Goal: Information Seeking & Learning: Learn about a topic

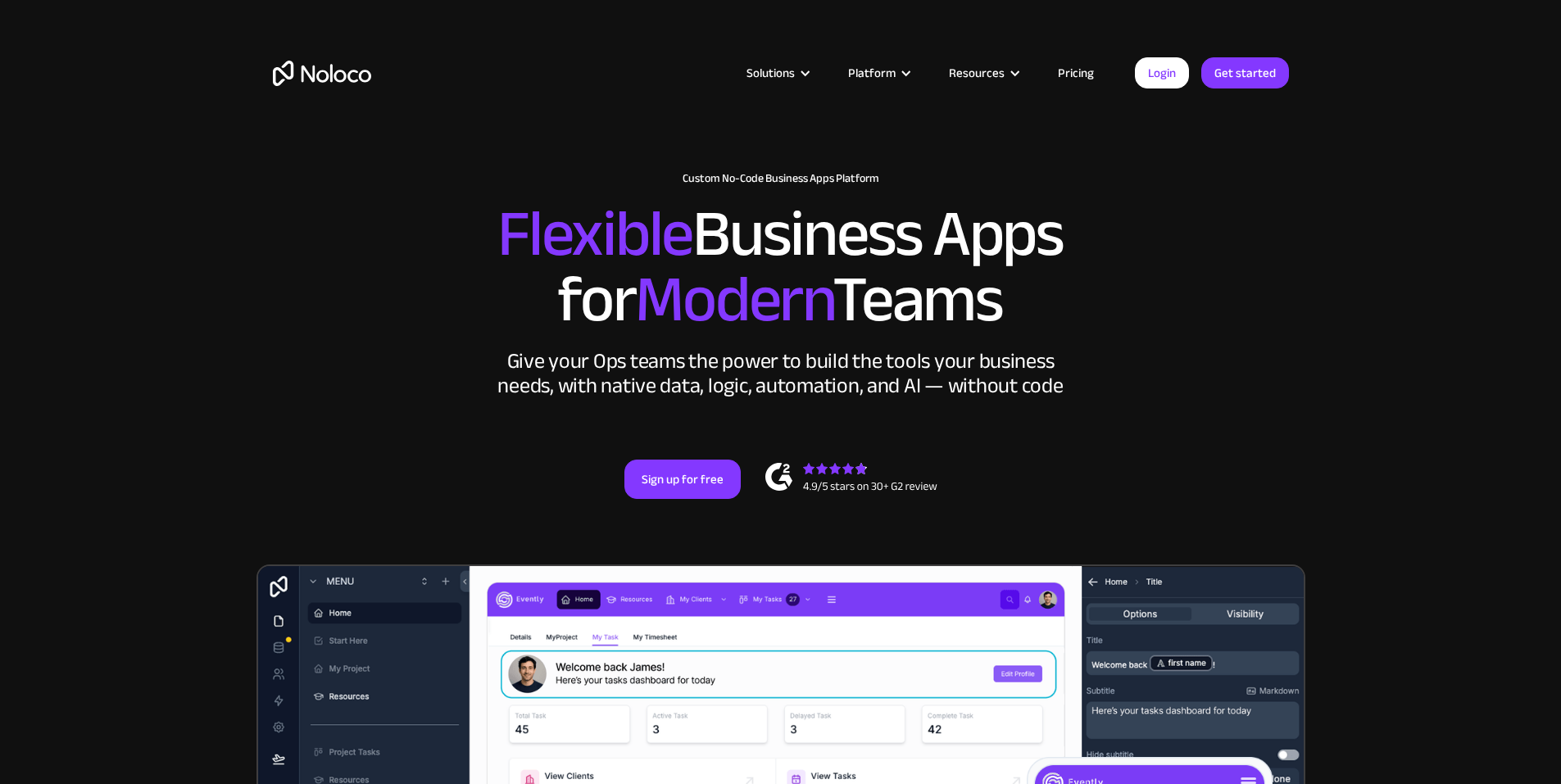
click at [1084, 74] on link "Pricing" at bounding box center [1075, 73] width 77 height 21
click at [1086, 70] on link "Pricing" at bounding box center [1075, 73] width 77 height 21
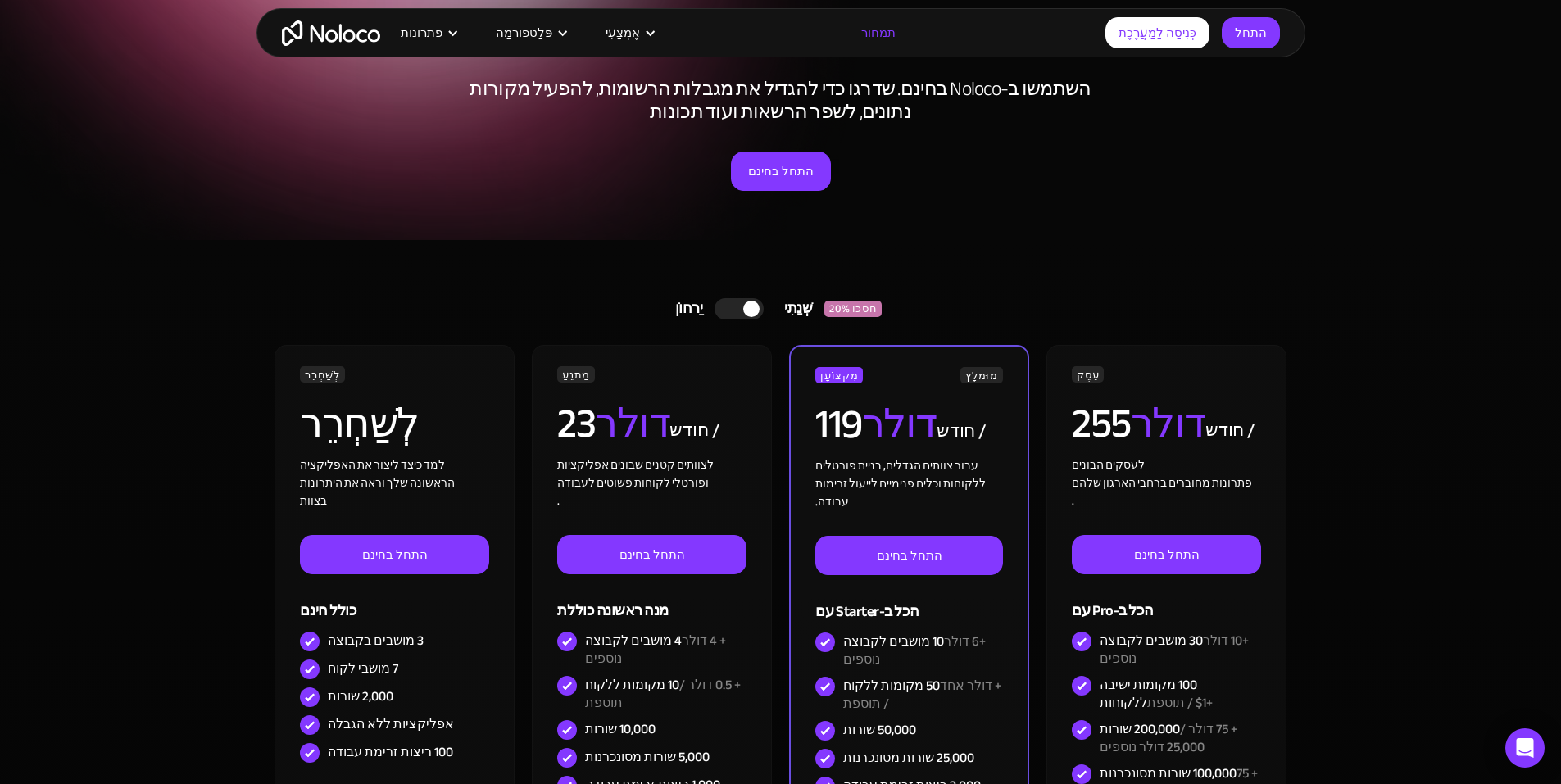
scroll to position [328, 0]
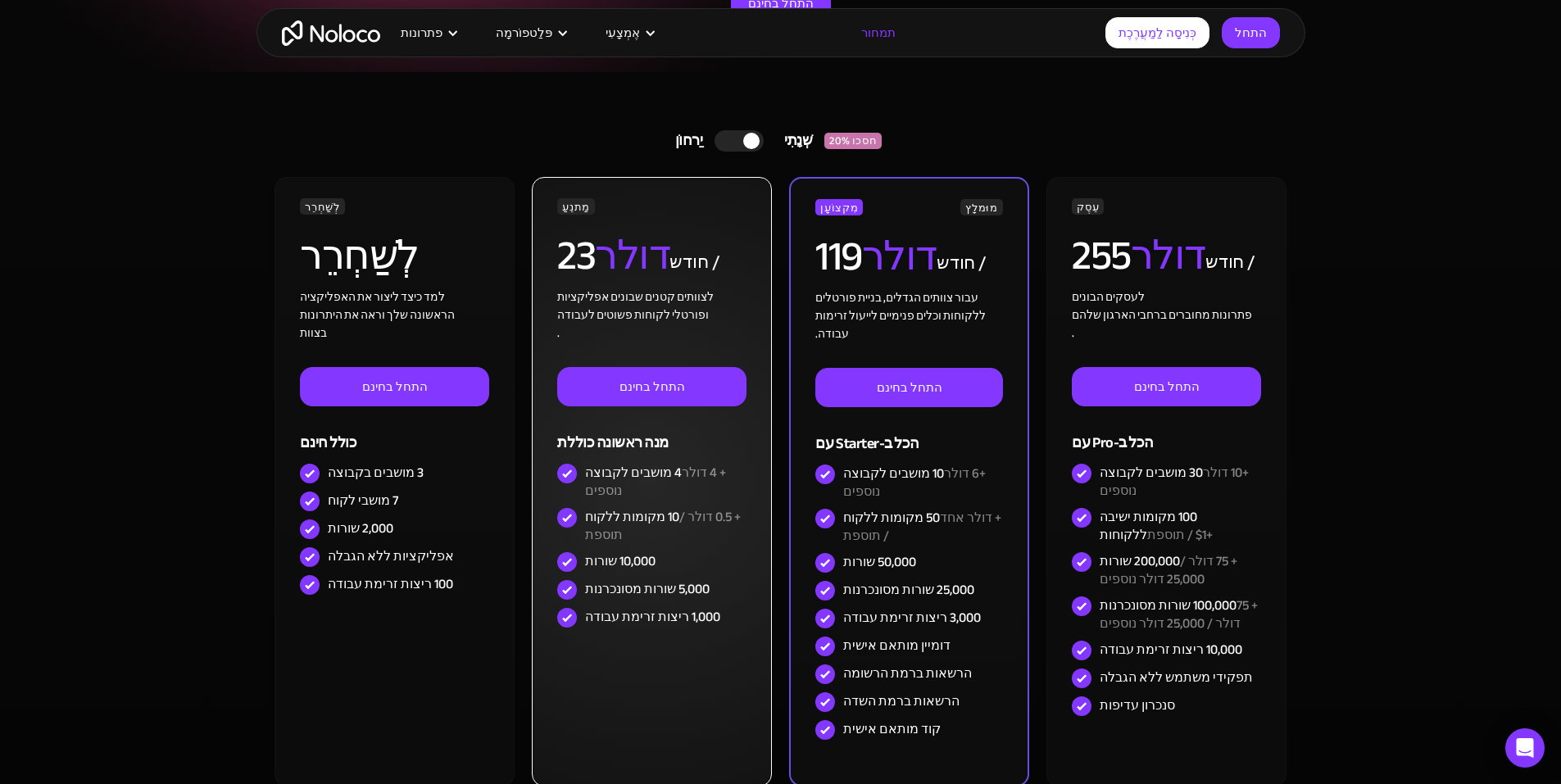
click at [645, 515] on font "10 מקומות ללקוח" at bounding box center [632, 517] width 94 height 25
click at [627, 521] on font "10 מקומות ללקוח" at bounding box center [632, 517] width 94 height 25
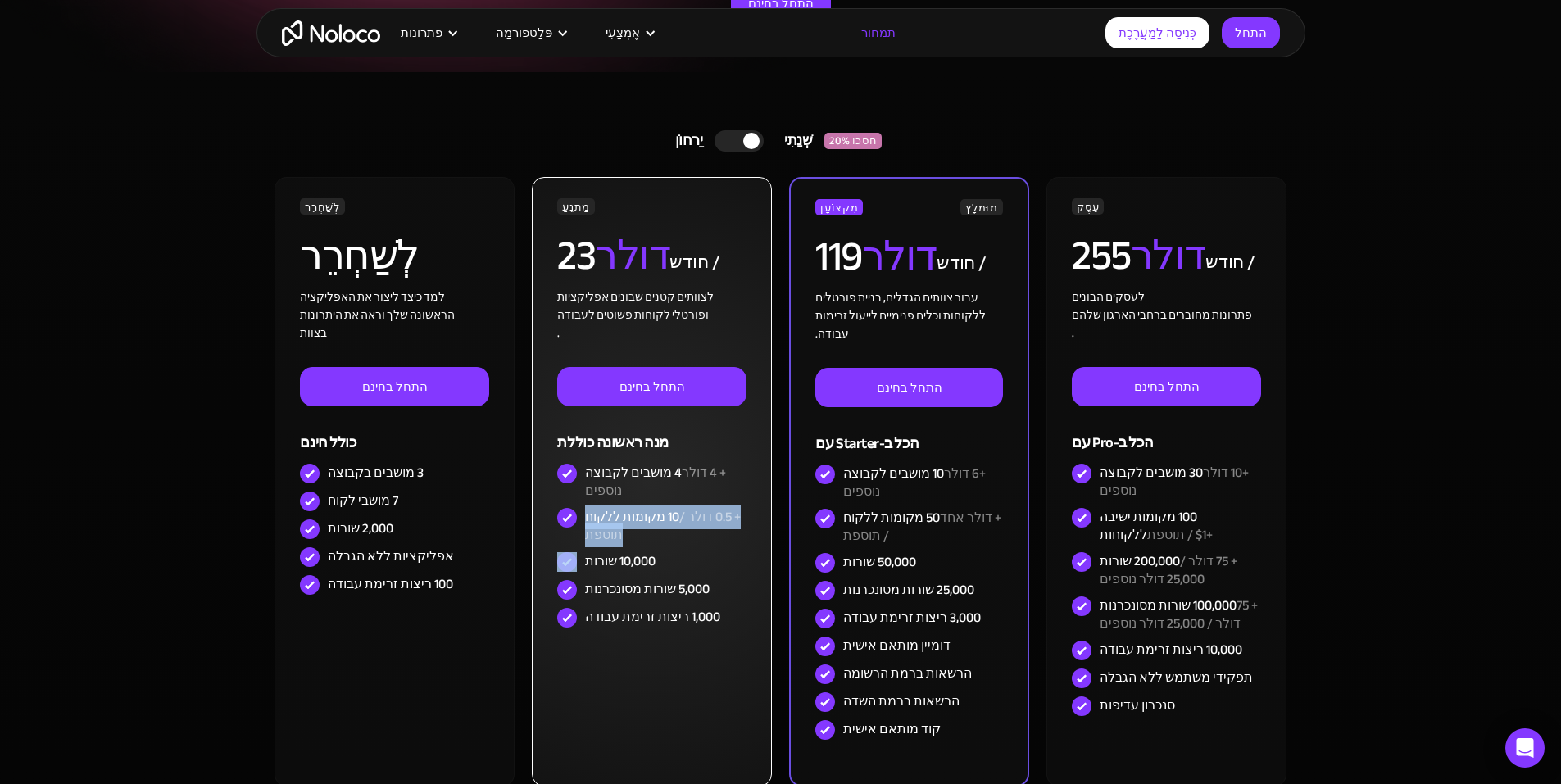
click at [627, 521] on font "10 מקומות ללקוח" at bounding box center [632, 517] width 94 height 25
click at [633, 567] on font "10,000 שורות" at bounding box center [621, 562] width 70 height 25
drag, startPoint x: 633, startPoint y: 567, endPoint x: 639, endPoint y: 597, distance: 30.6
click at [633, 570] on font "10,000 שורות" at bounding box center [621, 562] width 70 height 25
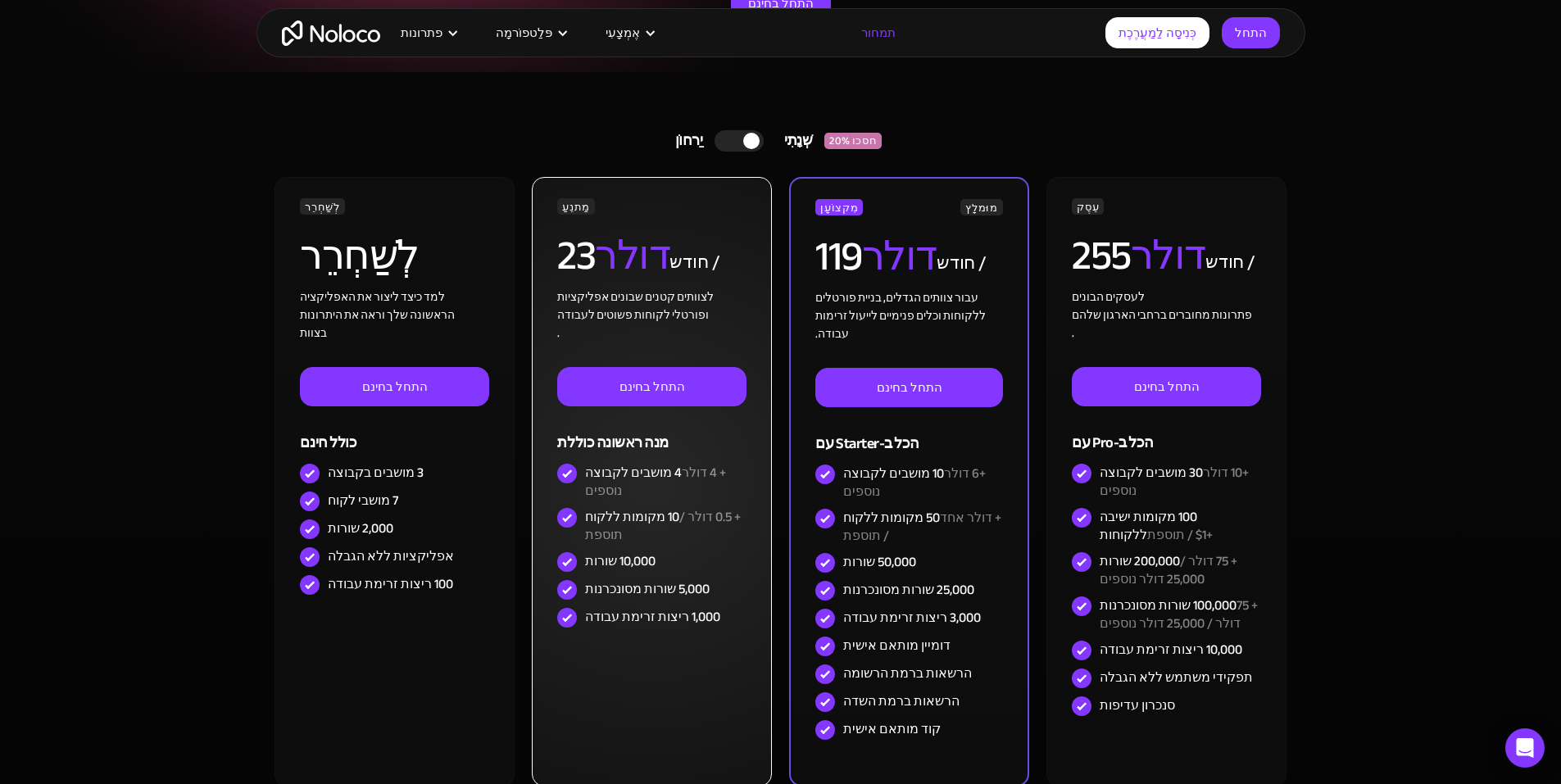
click at [639, 597] on font "5,000 שורות מסונכרנות" at bounding box center [647, 589] width 125 height 25
click at [664, 596] on font "5,000 שורות מסונכרנות" at bounding box center [647, 589] width 125 height 25
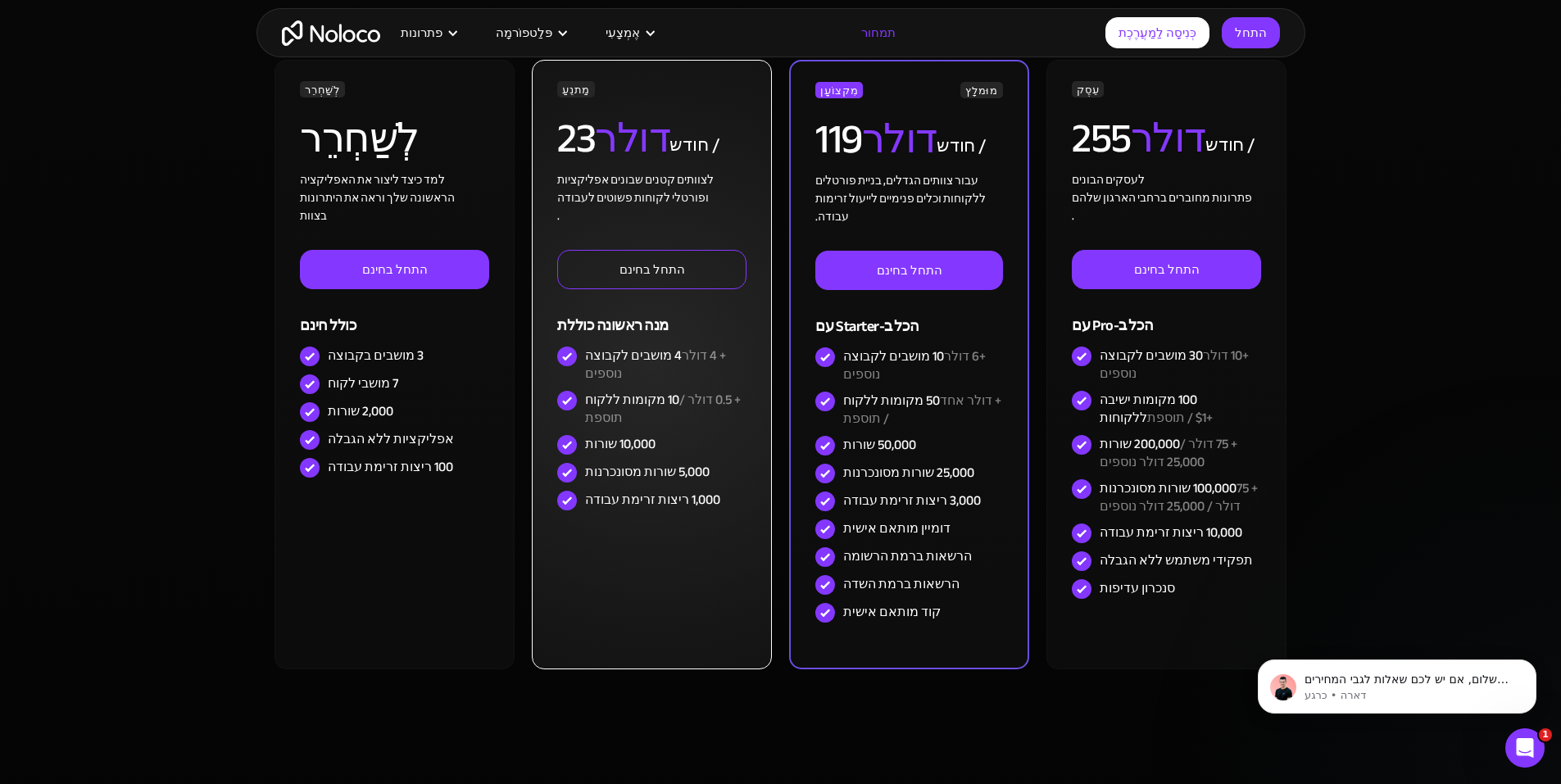
scroll to position [491, 0]
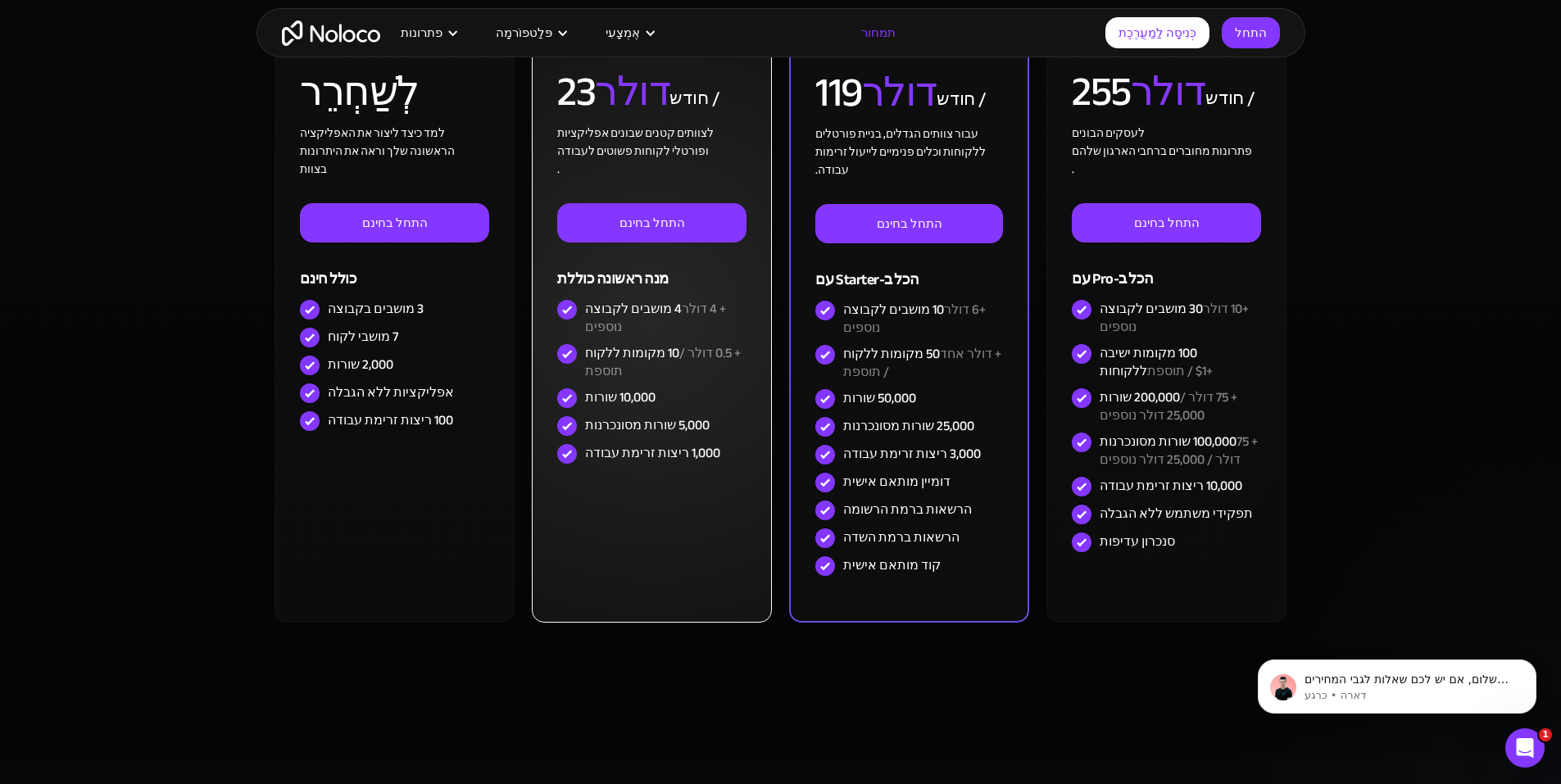
click at [646, 355] on font "10 מקומות ללקוח" at bounding box center [632, 354] width 94 height 25
click at [654, 352] on font "10 מקומות ללקוח" at bounding box center [632, 354] width 94 height 25
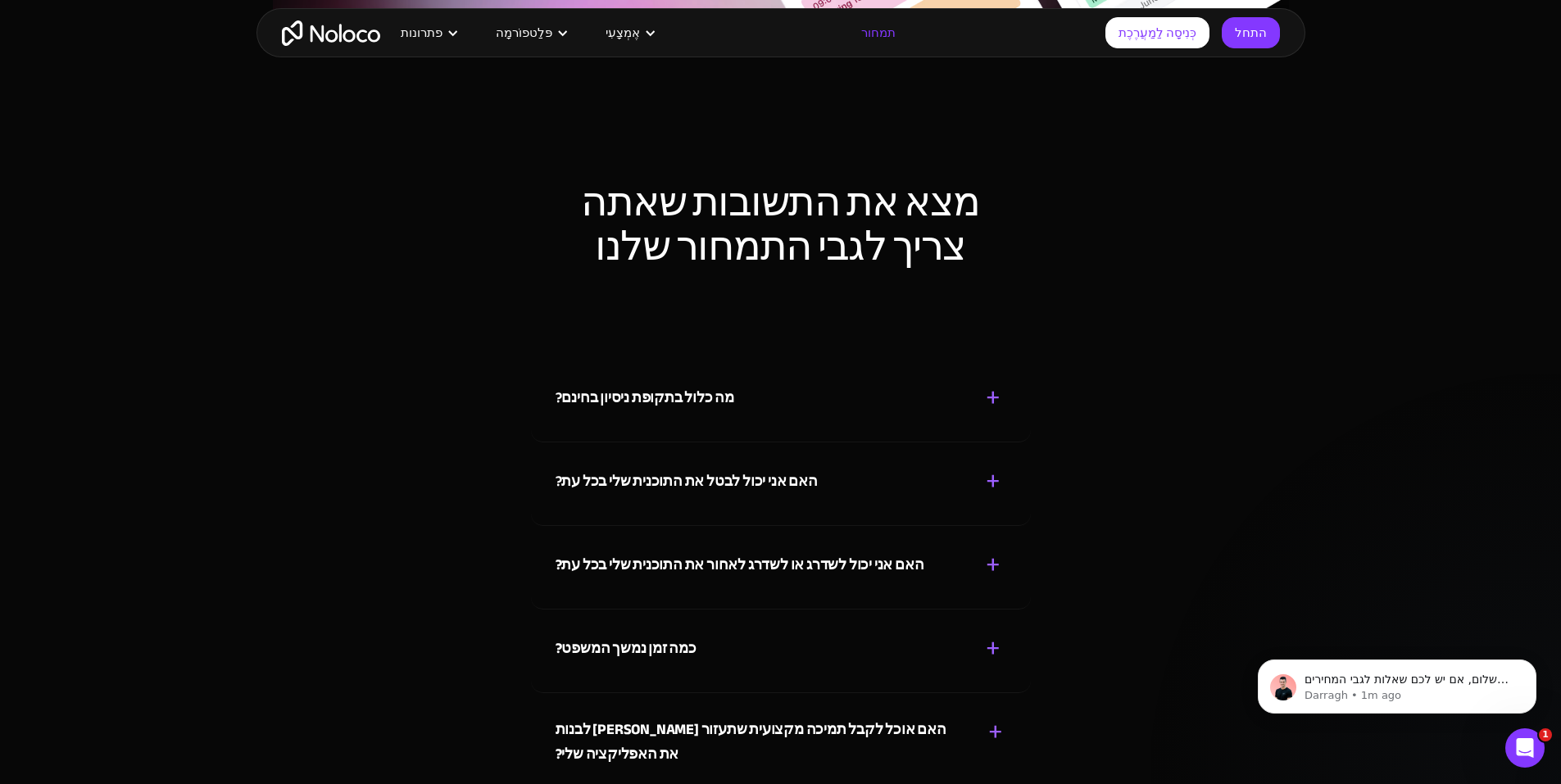
scroll to position [7373, 0]
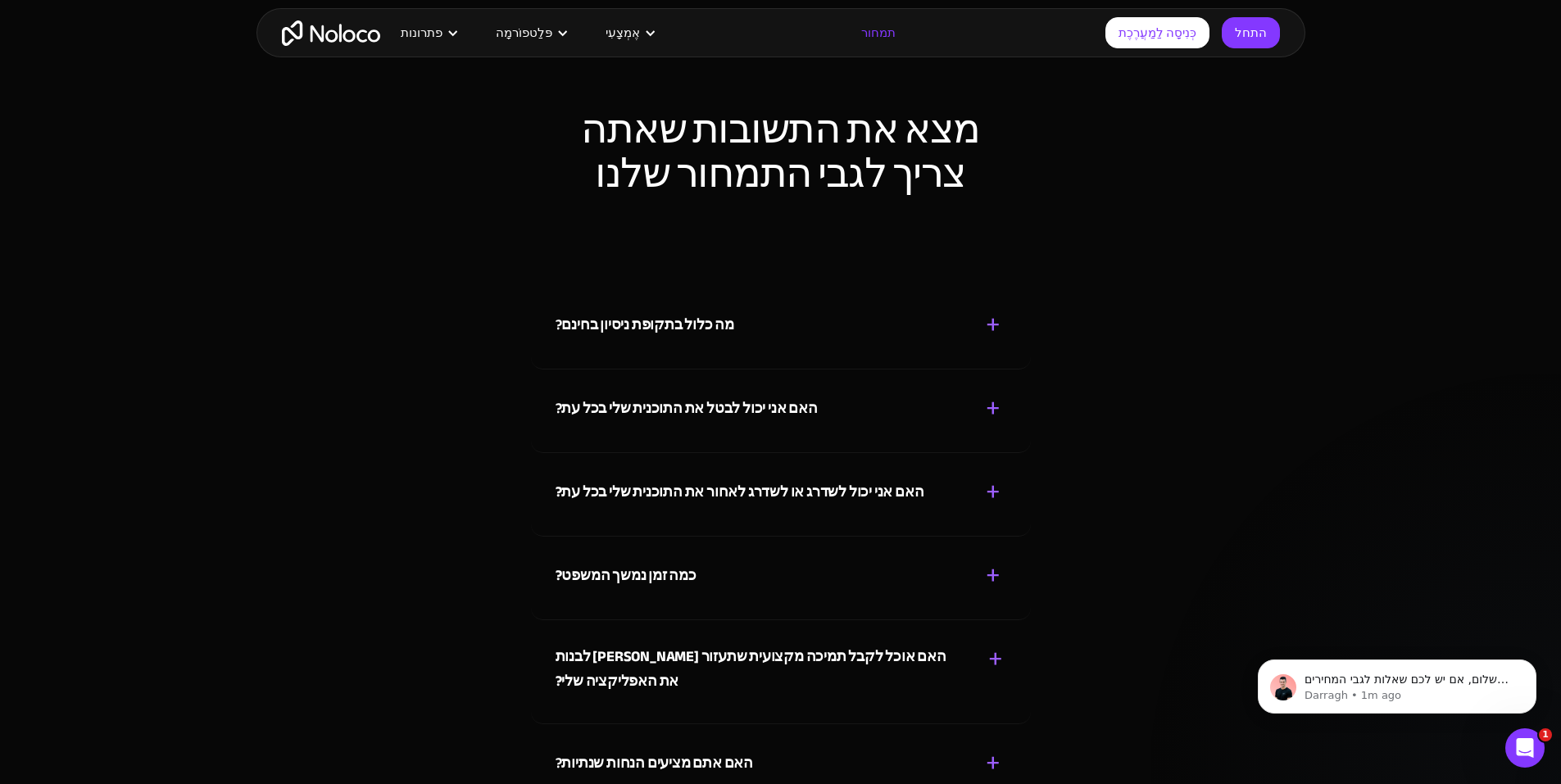
click at [794, 286] on div "מה כלול בתקופת ניסיון בחינם? + -" at bounding box center [781, 315] width 451 height 58
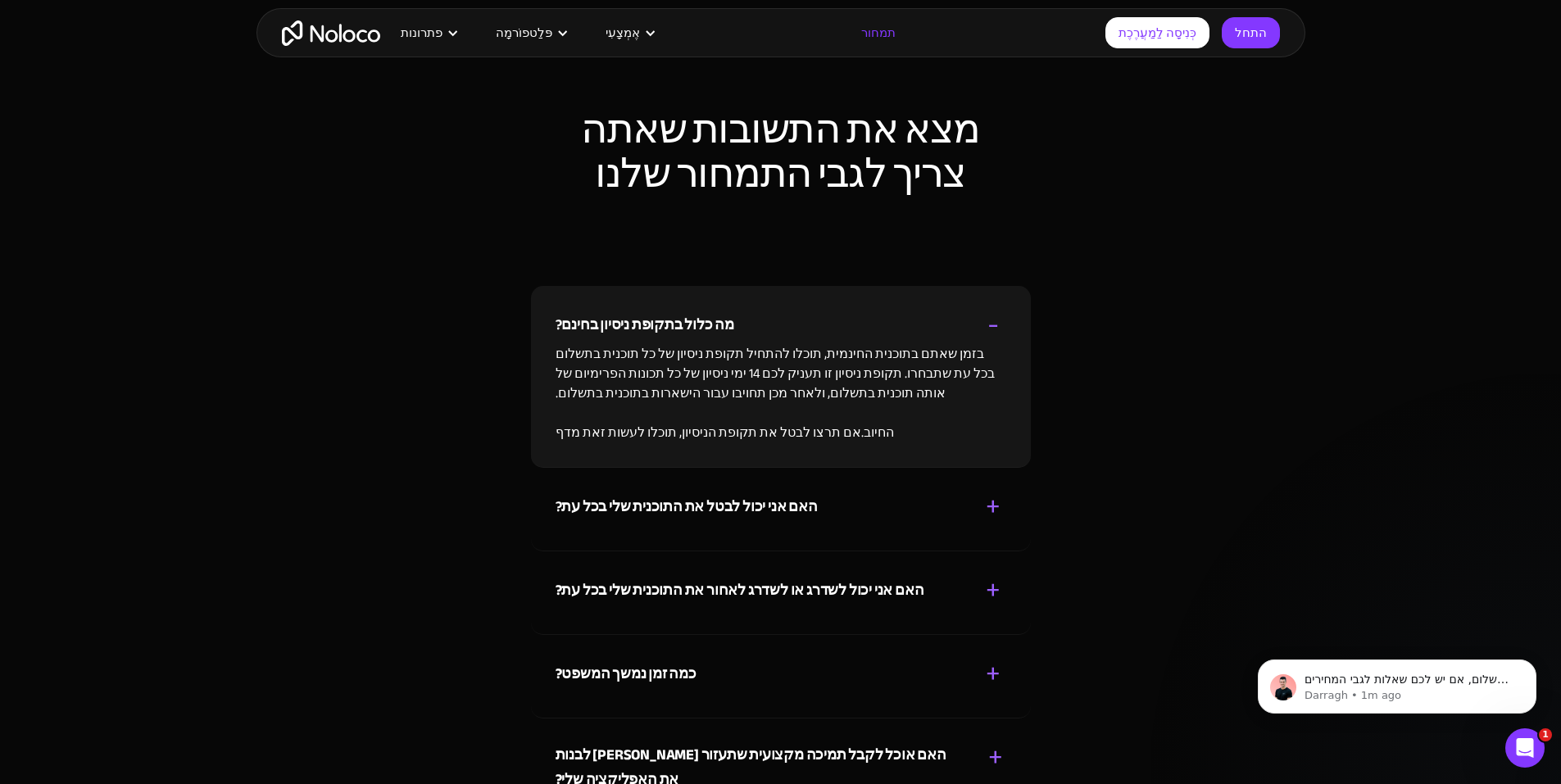
click at [843, 341] on font "בזמן שאתם בתוכנית החינמית, תוכלו להתחיל תקופת ניסיון של כל תוכנית בתשלום בכל עת…" at bounding box center [776, 373] width 439 height 64
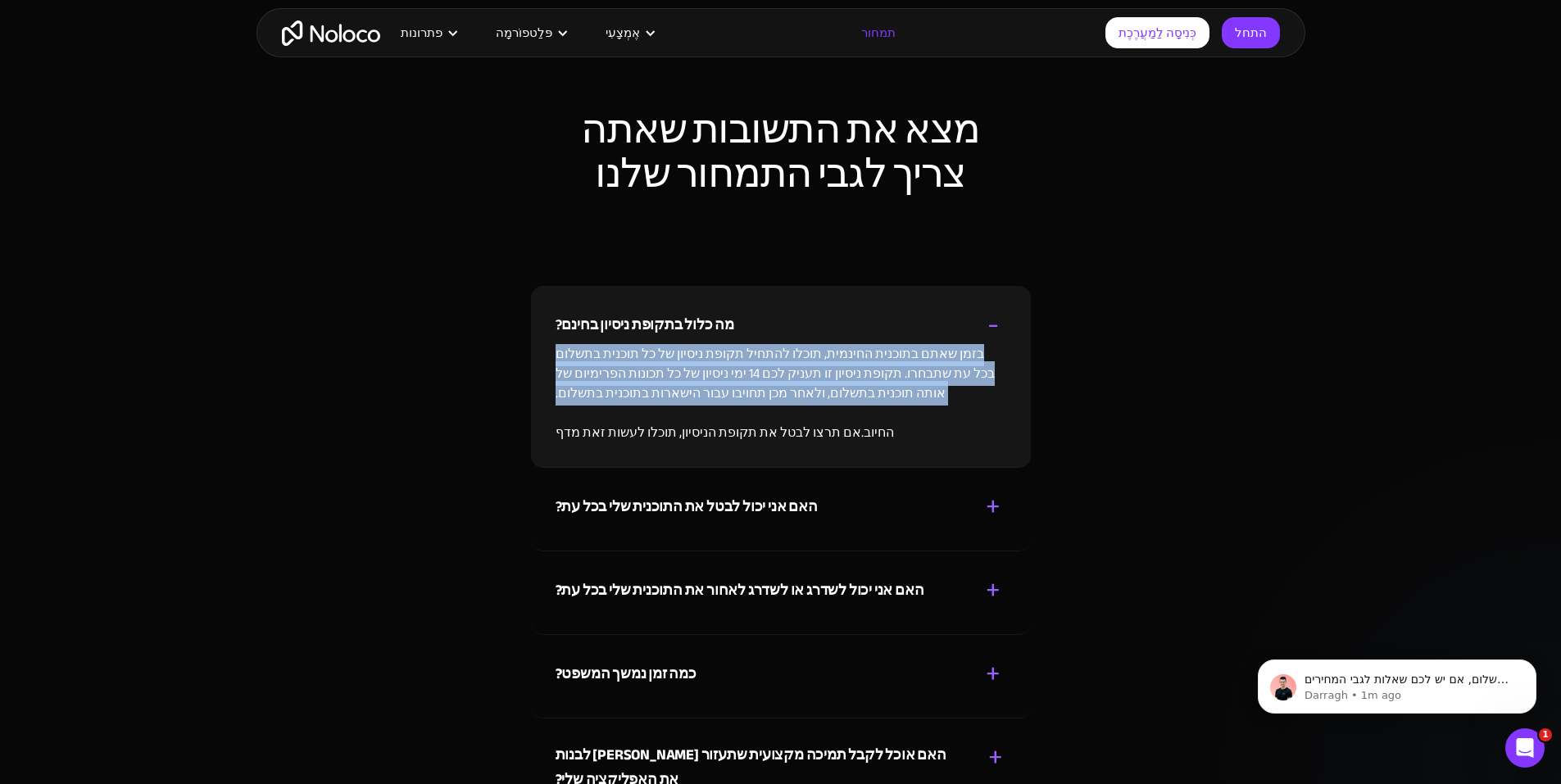
click at [843, 341] on font "בזמן שאתם בתוכנית החינמית, תוכלו להתחיל תקופת ניסיון של כל תוכנית בתשלום בכל עת…" at bounding box center [776, 373] width 439 height 64
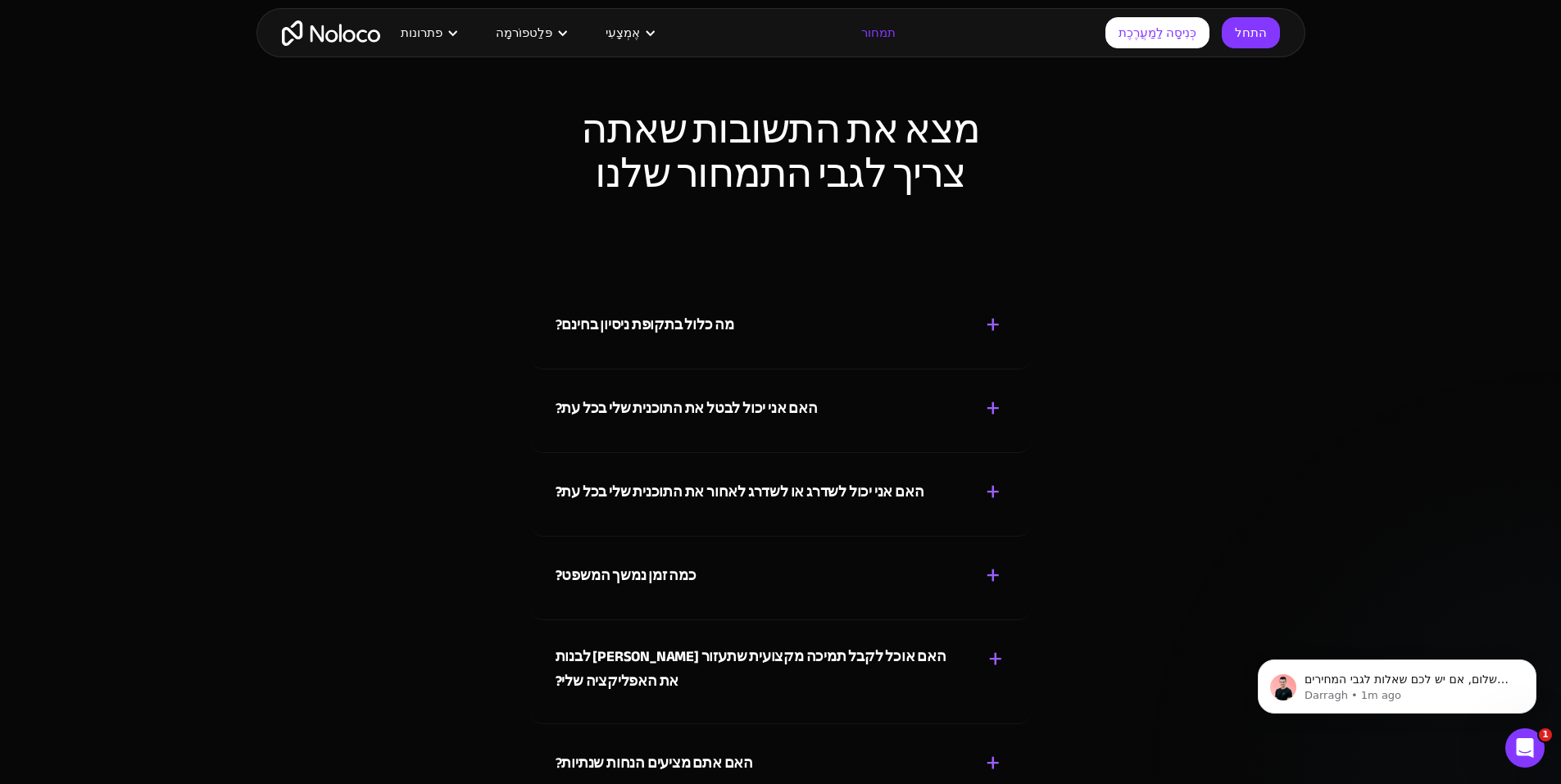
click at [859, 286] on div "מה כלול בתקופת ניסיון בחינם? + - בזמן שאתם בתוכנית החינמית, תוכלו להתחיל תקופת …" at bounding box center [781, 328] width 500 height 84
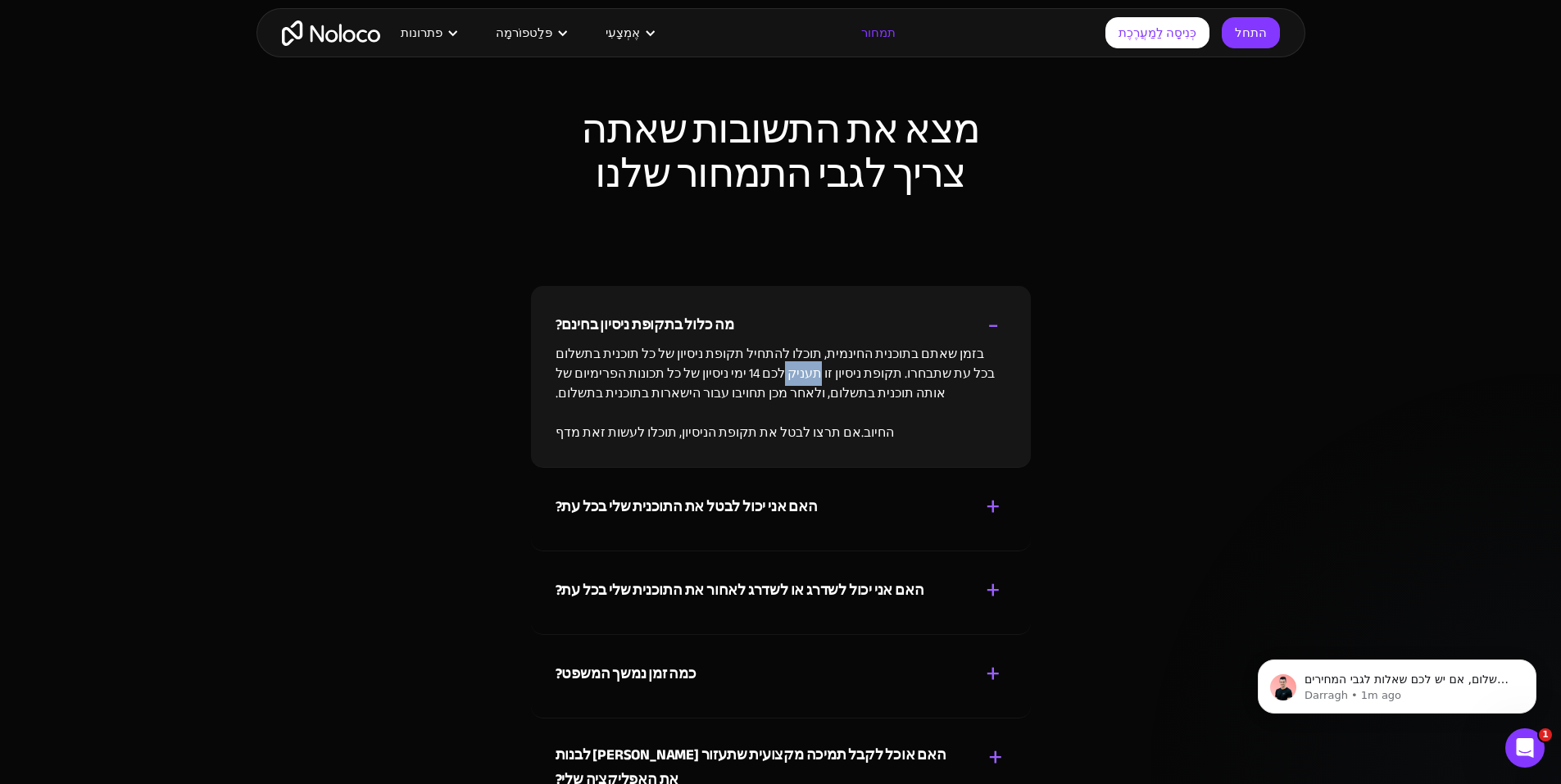
click at [859, 286] on div "מה כלול בתקופת ניסיון בחינם? + - בזמן שאתם בתוכנית החינמית, תוכלו להתחיל תקופת …" at bounding box center [781, 376] width 500 height 182
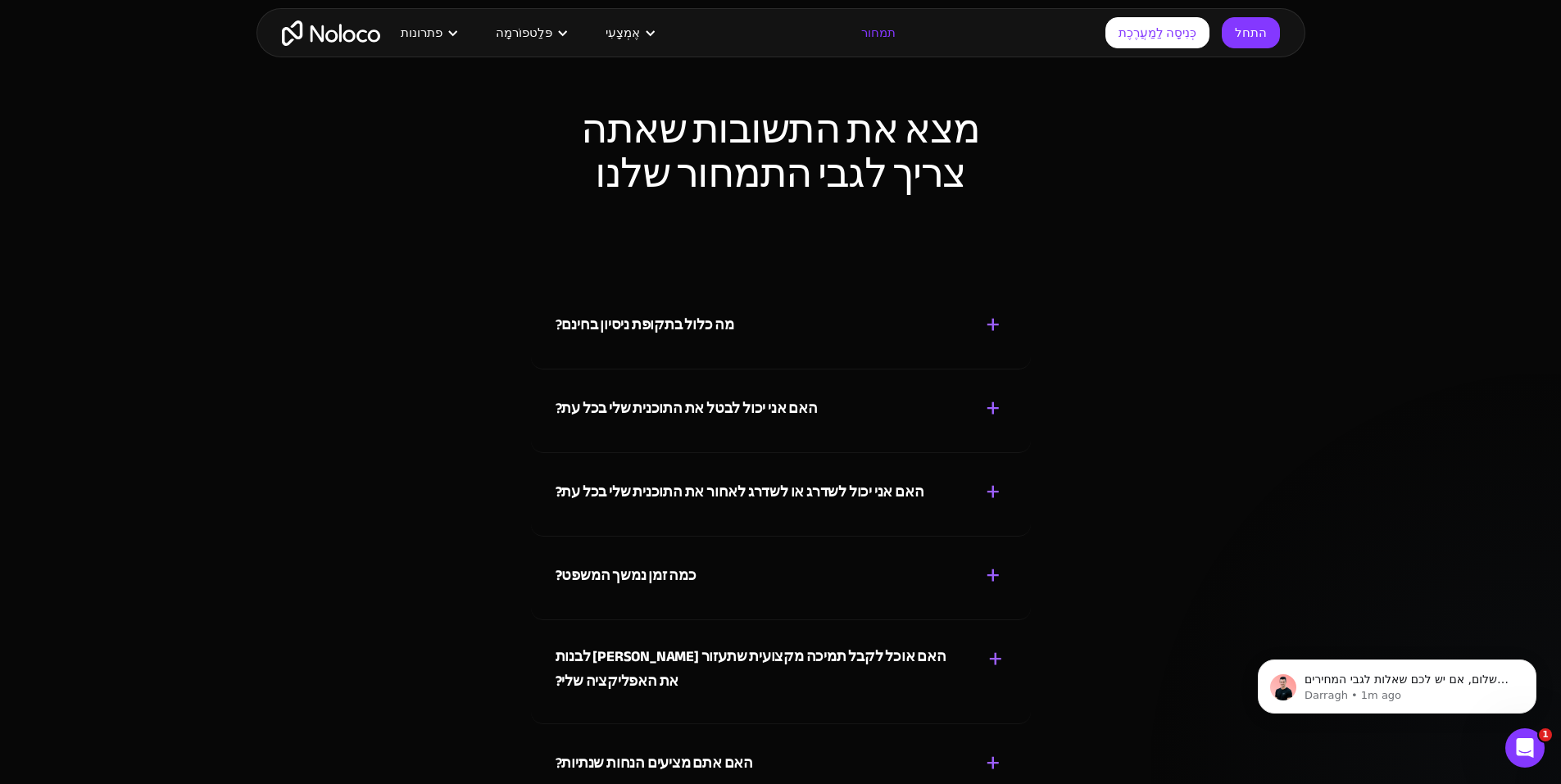
click at [859, 286] on div "מה כלול בתקופת ניסיון בחינם? + - בזמן שאתם בתוכנית החינמית, תוכלו להתחיל תקופת …" at bounding box center [781, 328] width 500 height 84
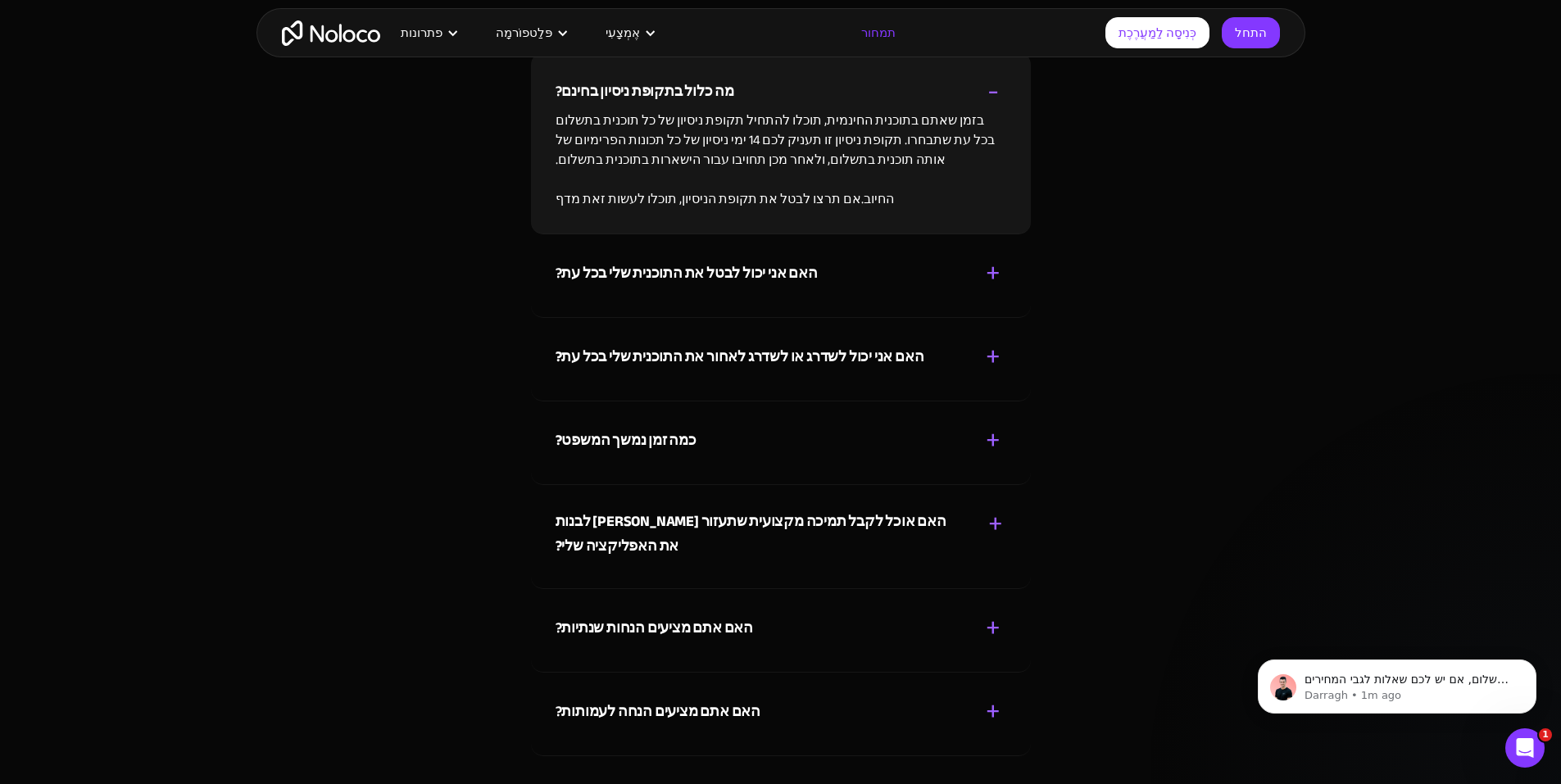
scroll to position [7701, 0]
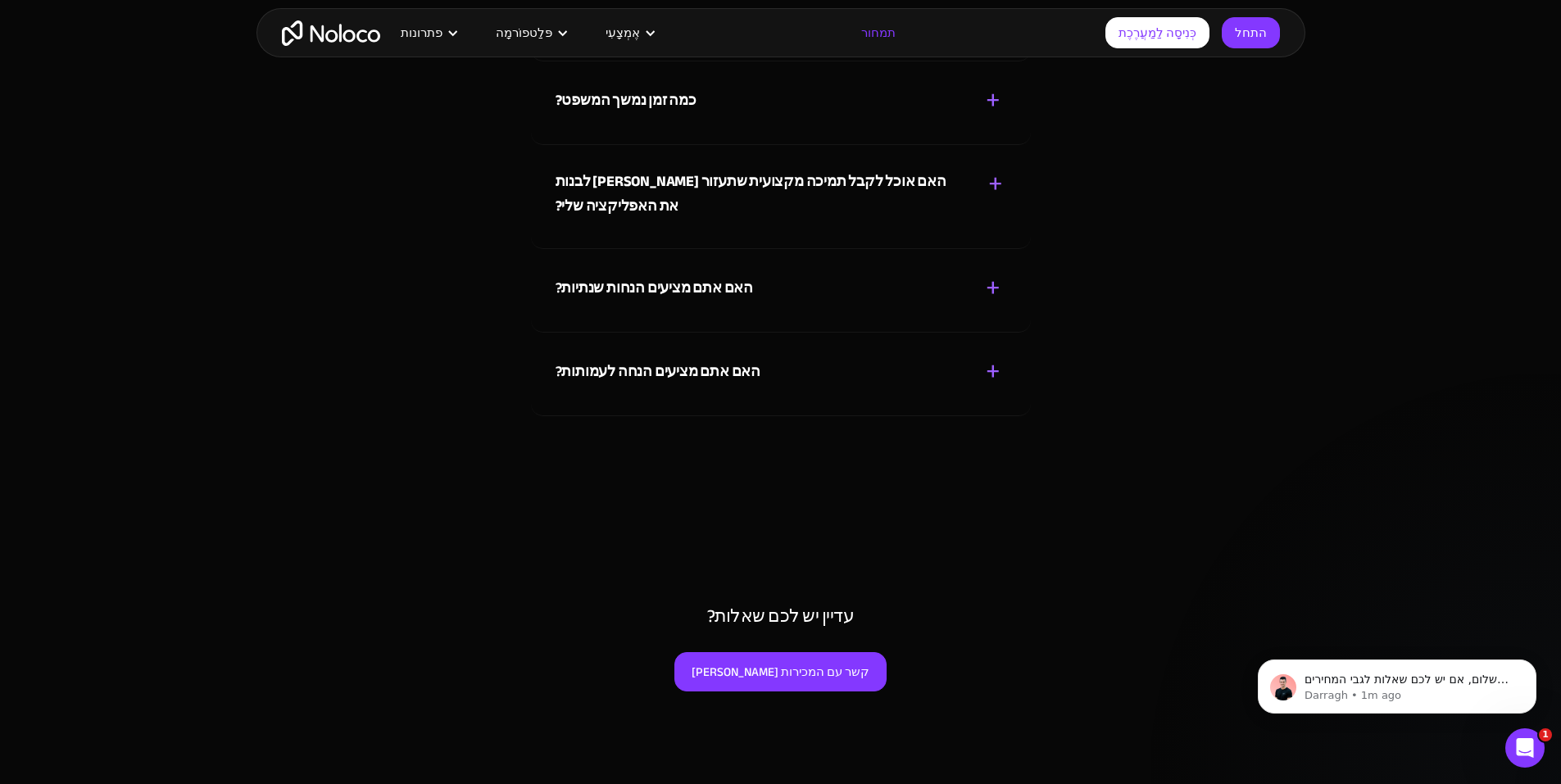
click at [865, 333] on div "האם אתם מציעים הנחה לעמותות? + -" at bounding box center [781, 361] width 451 height 58
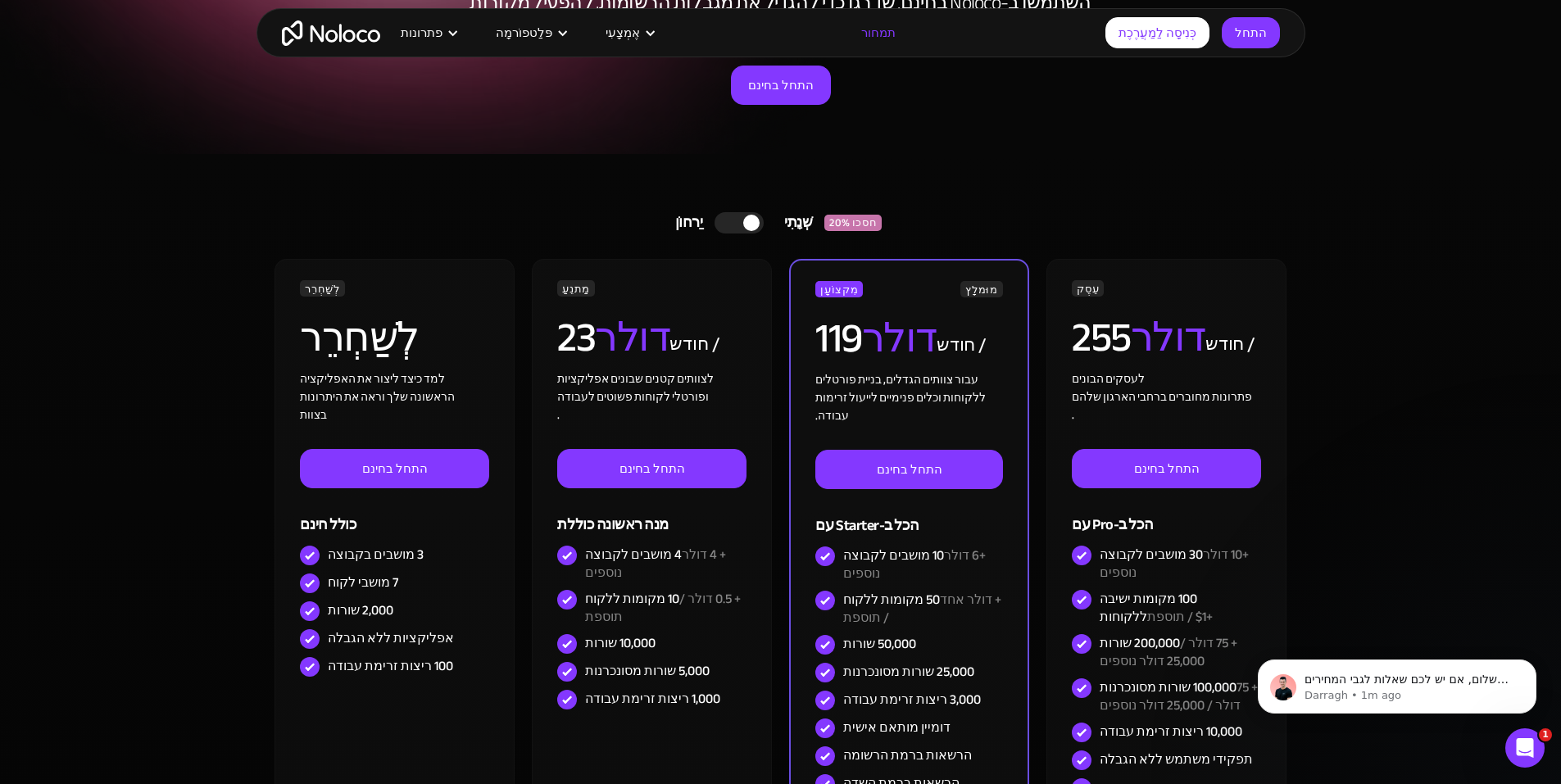
scroll to position [0, 0]
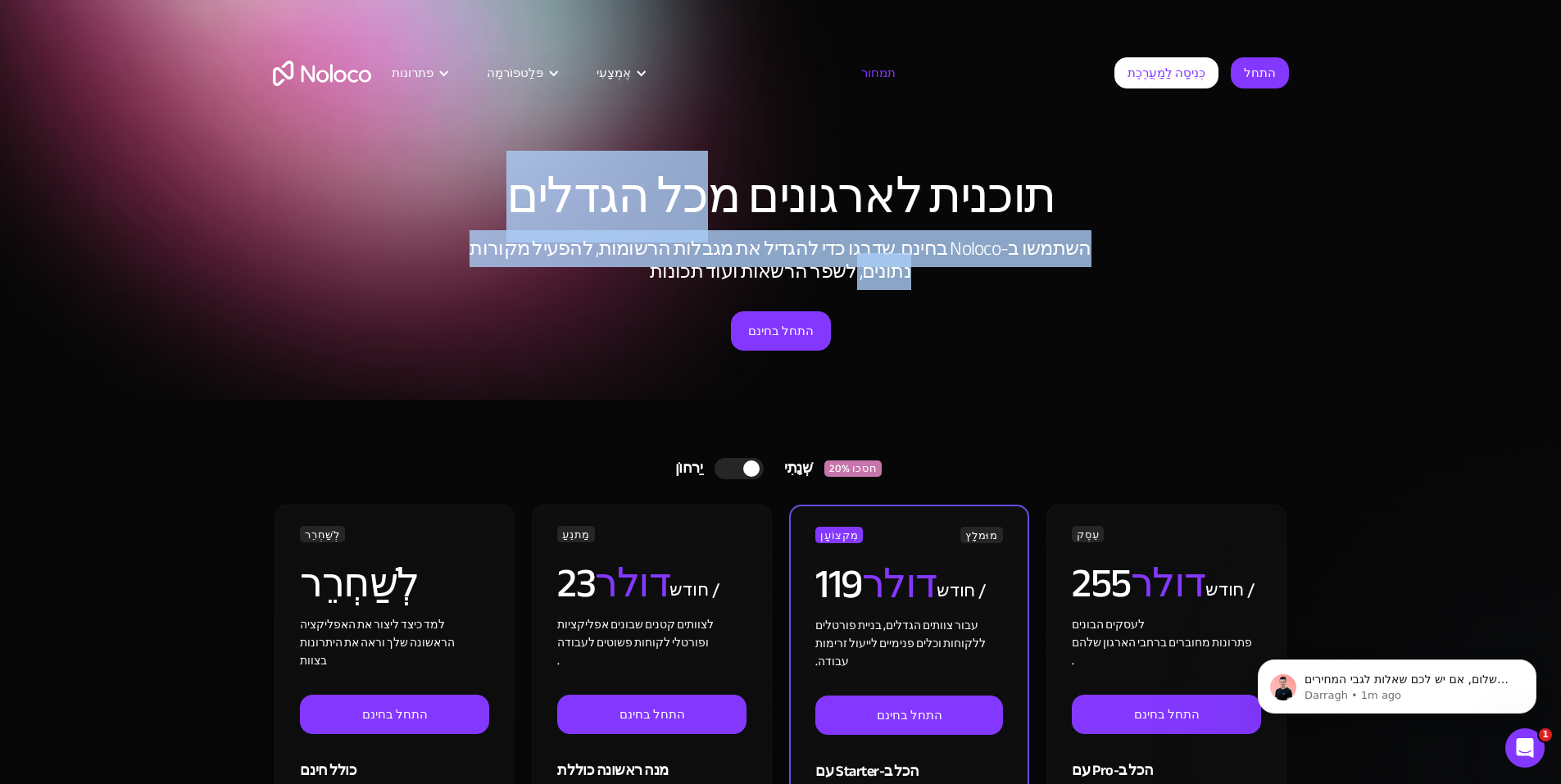
drag, startPoint x: 717, startPoint y: 179, endPoint x: 551, endPoint y: 281, distance: 194.8
click at [551, 281] on div "תוכנית לארגונים מכל הגדלים השתמשו ב-Noloco בחינם. שדרגו כדי להגדיל את מגבלות הר…" at bounding box center [780, 260] width 1049 height 277
drag, startPoint x: 605, startPoint y: 249, endPoint x: 538, endPoint y: 258, distance: 67.6
click at [604, 249] on font "השתמשו ב-Noloco בחינם. שדרגו כדי להגדיל את מגבלות הרשומות, להפעיל מקורות נתונים…" at bounding box center [780, 259] width 621 height 60
